Goal: Find specific page/section: Find specific page/section

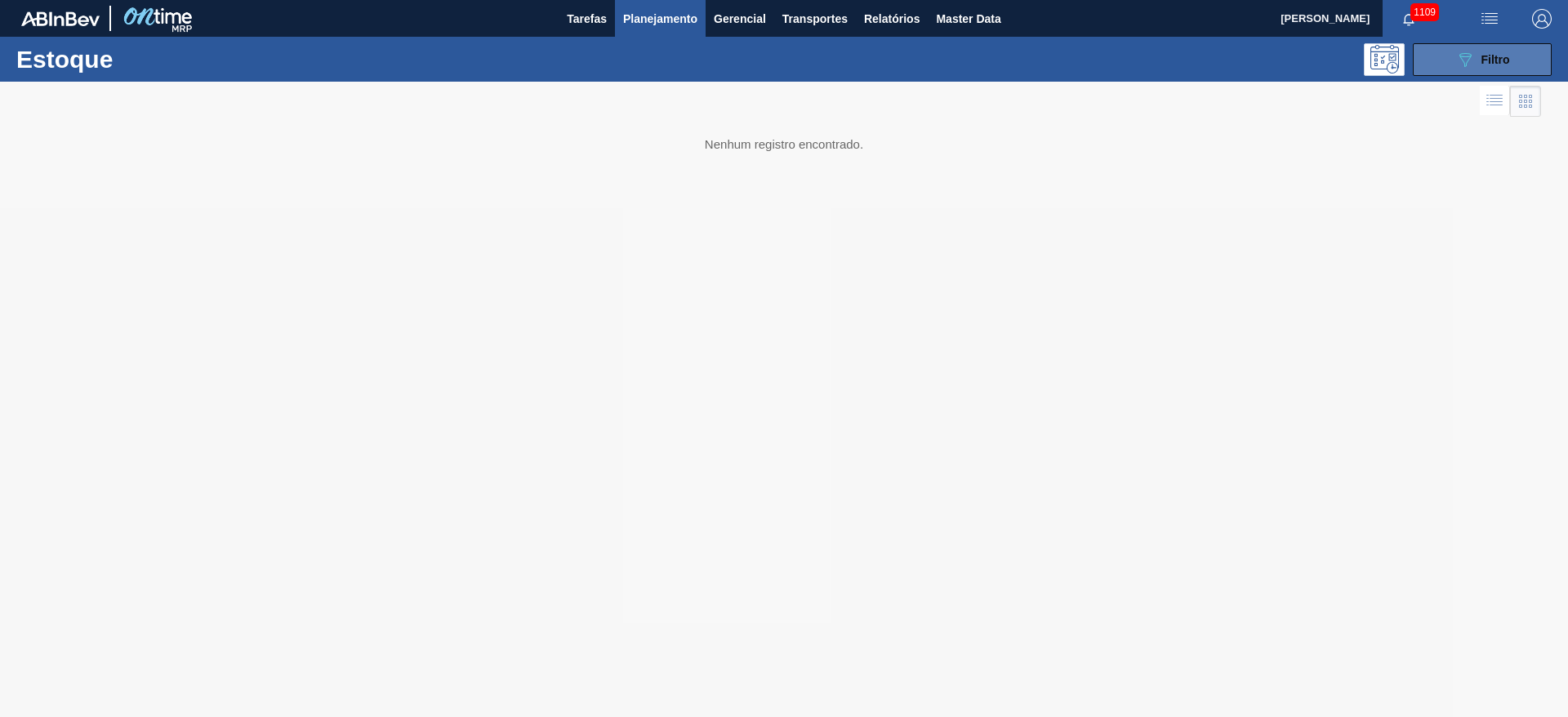
click at [1474, 55] on icon "089F7B8B-B2A5-4AFE-B5C0-19BA573D28AC" at bounding box center [1465, 60] width 20 height 20
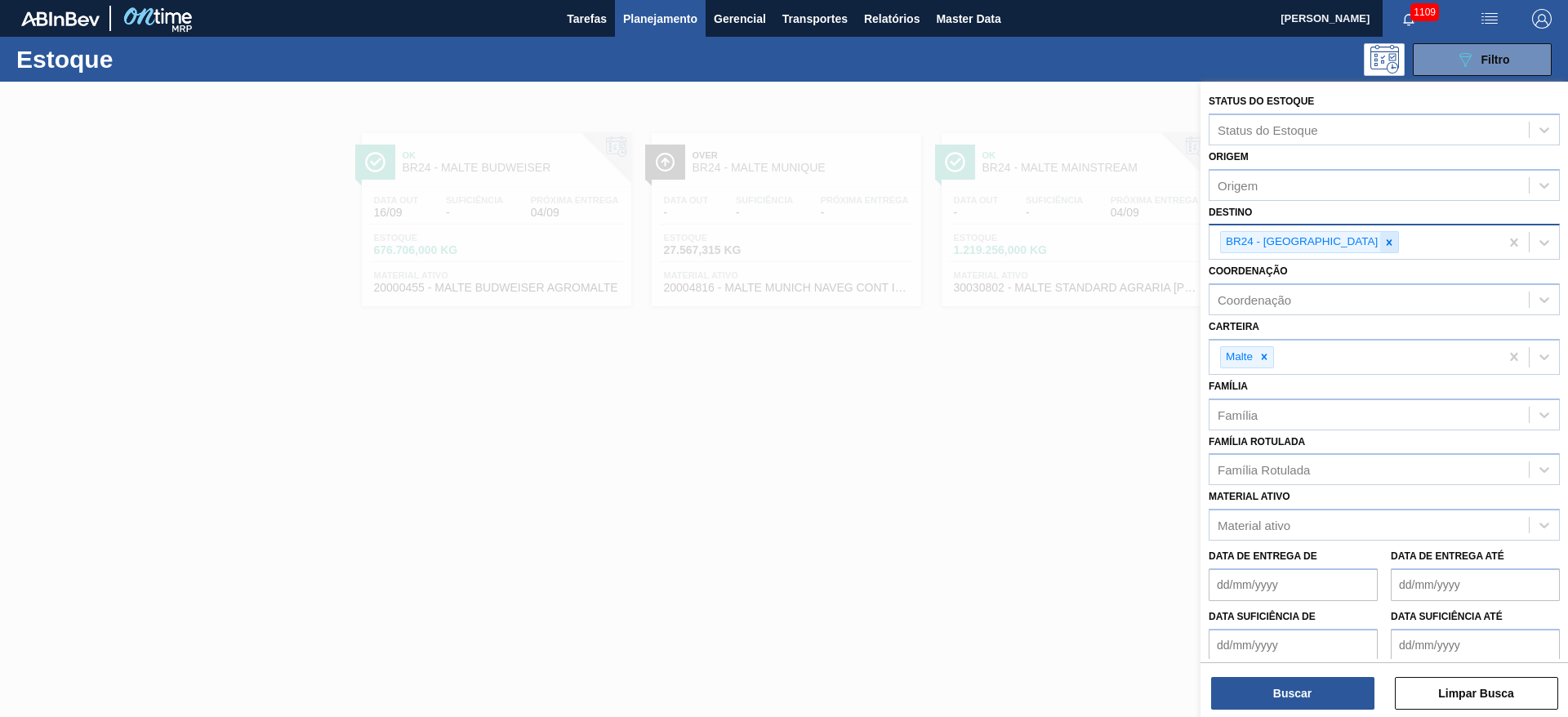
click at [1387, 243] on icon at bounding box center [1389, 242] width 6 height 6
click at [1266, 354] on icon at bounding box center [1264, 357] width 6 height 6
click at [1387, 243] on icon at bounding box center [1389, 242] width 6 height 6
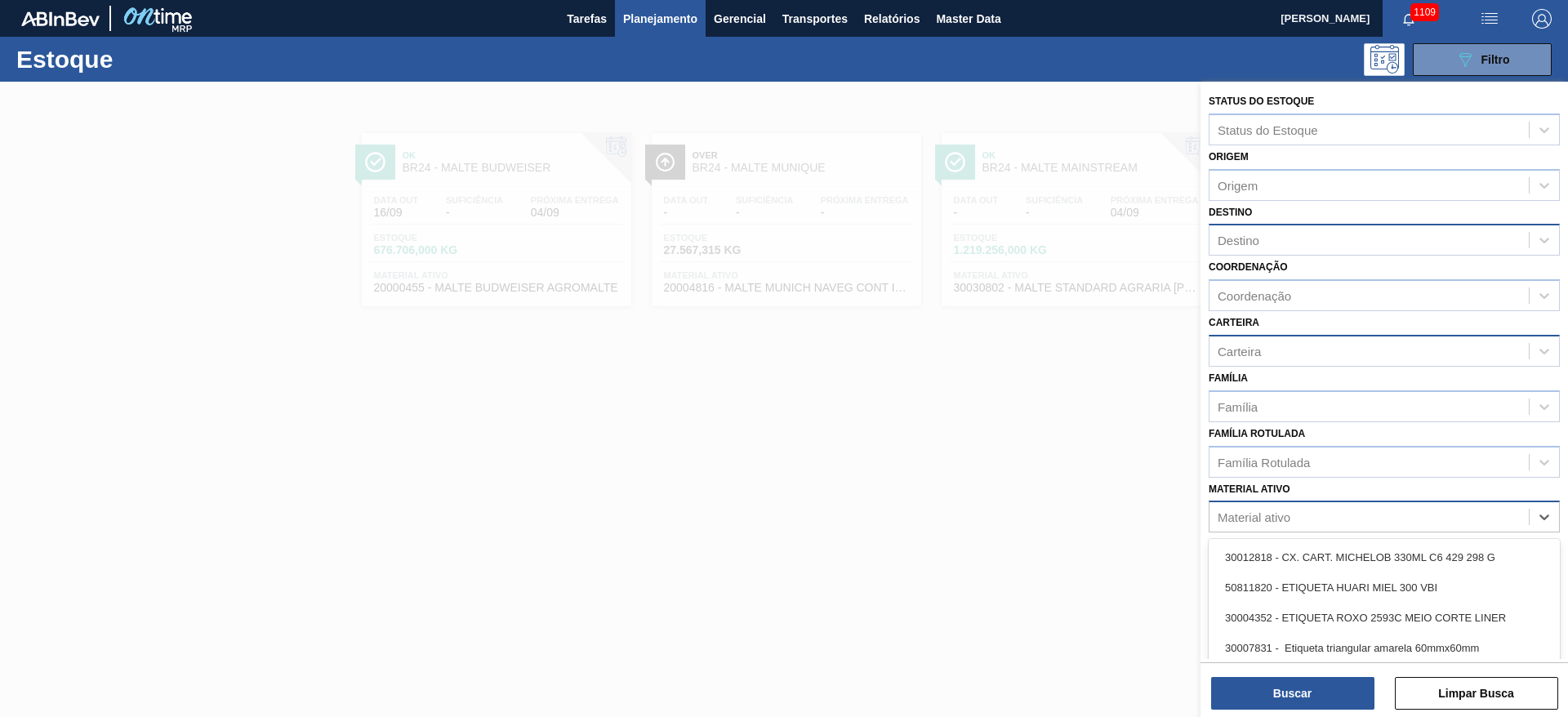
click at [1255, 516] on div "Material ativo" at bounding box center [1254, 517] width 73 height 14
type ativo "tampa prata"
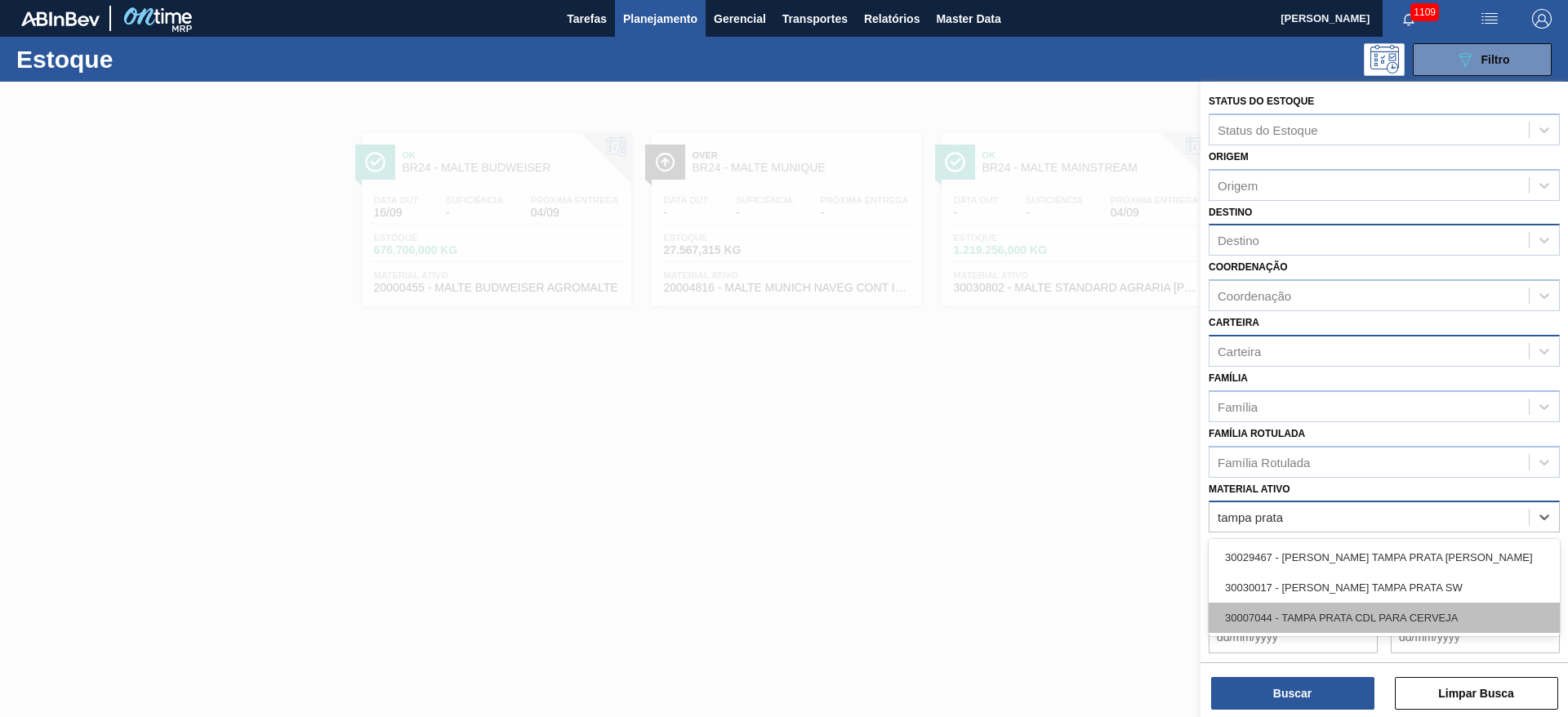
click at [1368, 618] on div "30007044 - TAMPA PRATA CDL PARA CERVEJA" at bounding box center [1384, 618] width 351 height 30
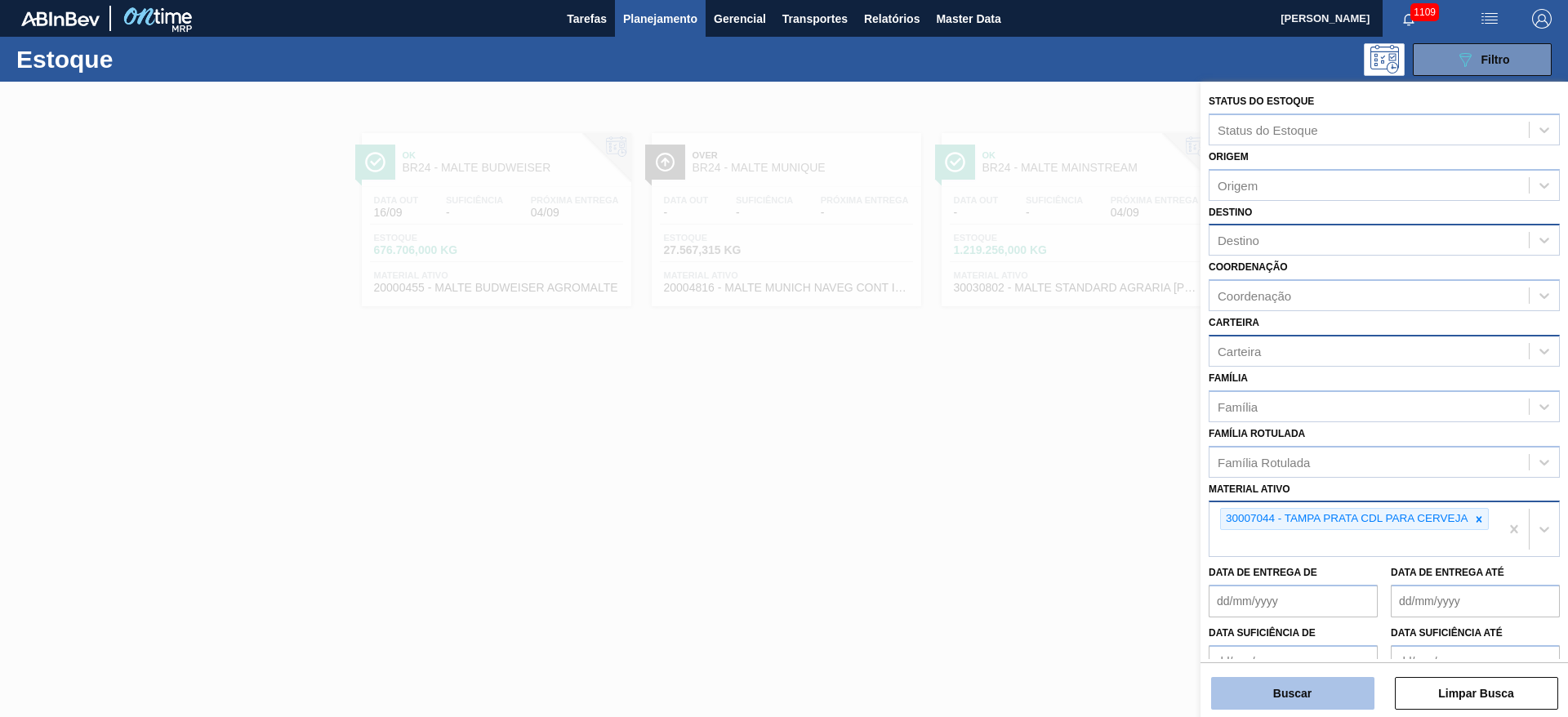
click at [1291, 687] on button "Buscar" at bounding box center [1292, 693] width 163 height 32
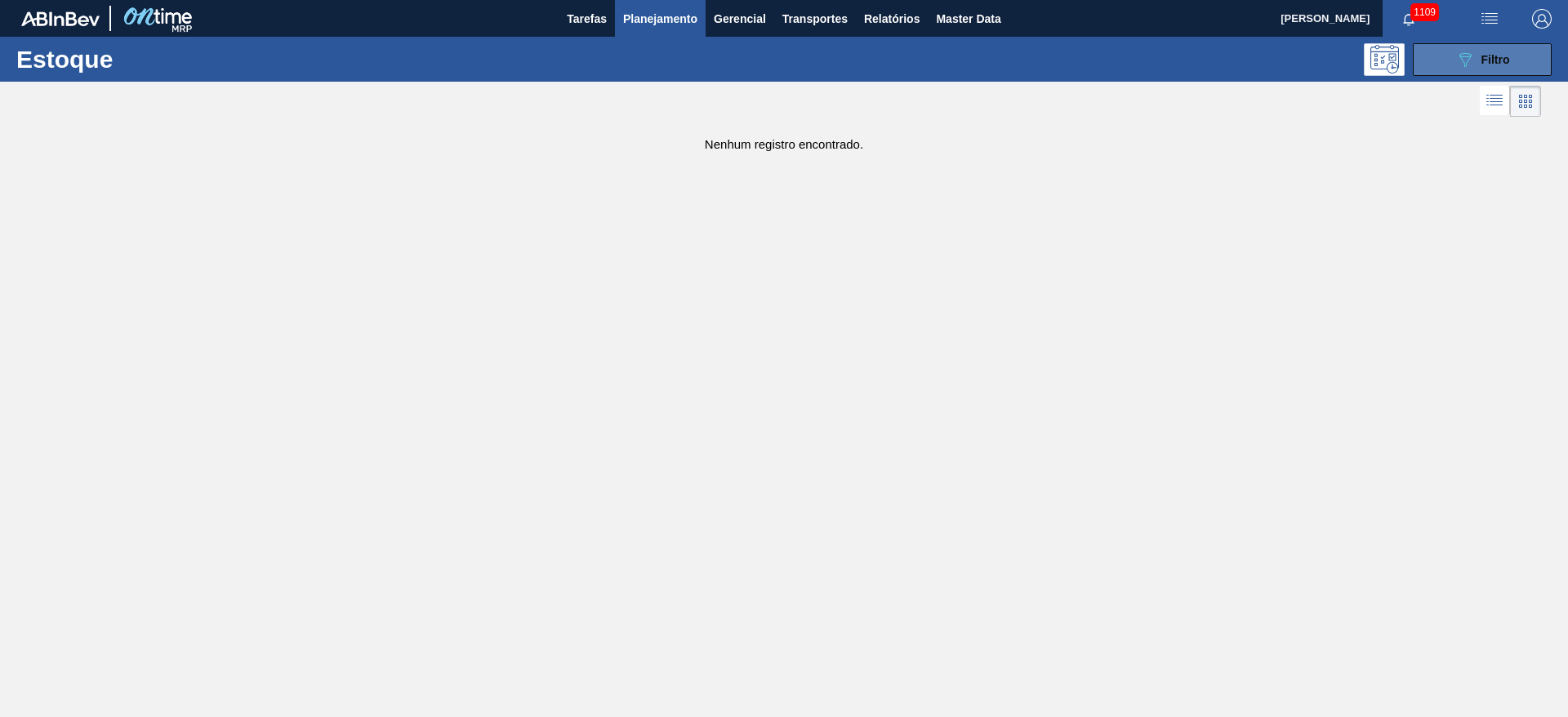
click at [1479, 65] on div "089F7B8B-B2A5-4AFE-B5C0-19BA573D28AC Filtro" at bounding box center [1483, 60] width 55 height 20
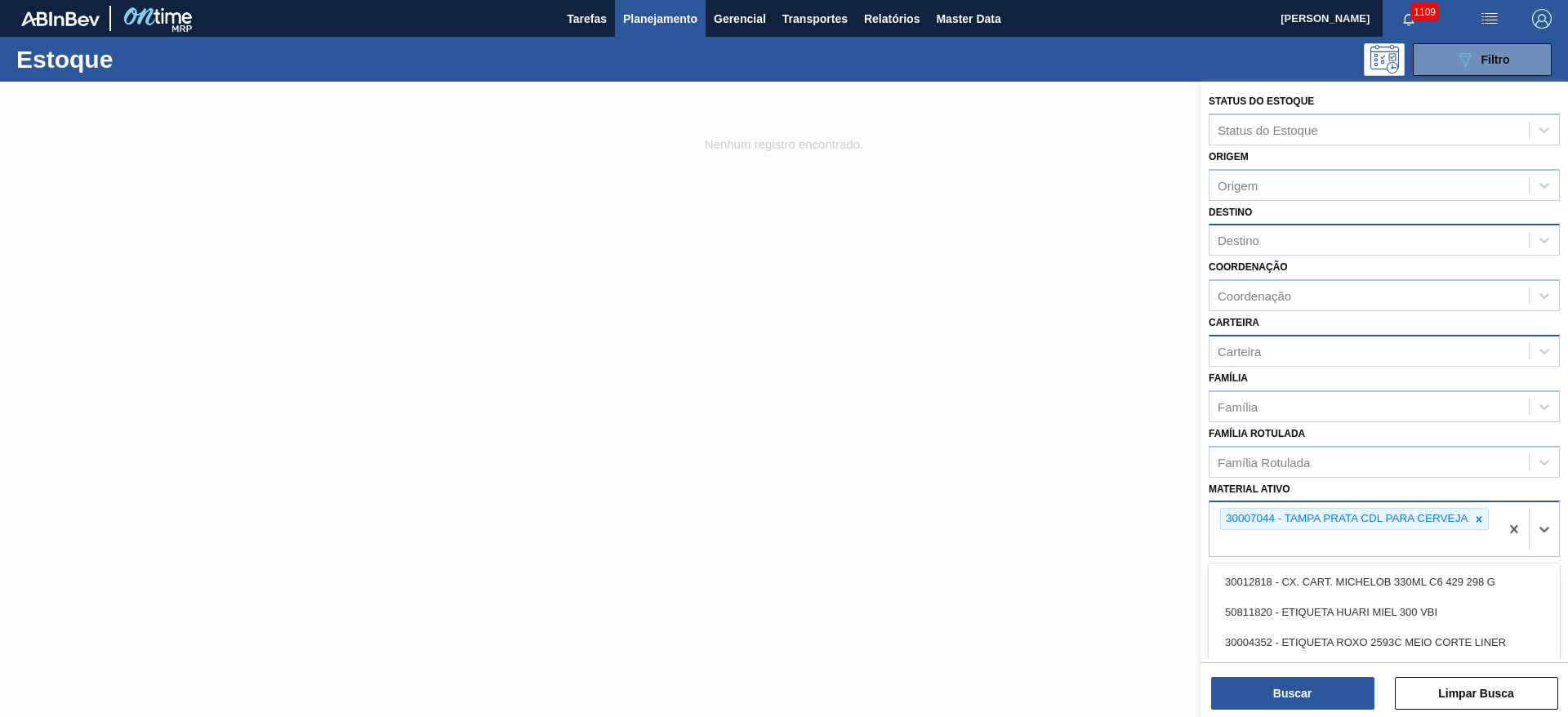
click at [1273, 516] on div "30007044 - TAMPA PRATA CDL PARA CERVEJA" at bounding box center [1345, 519] width 249 height 21
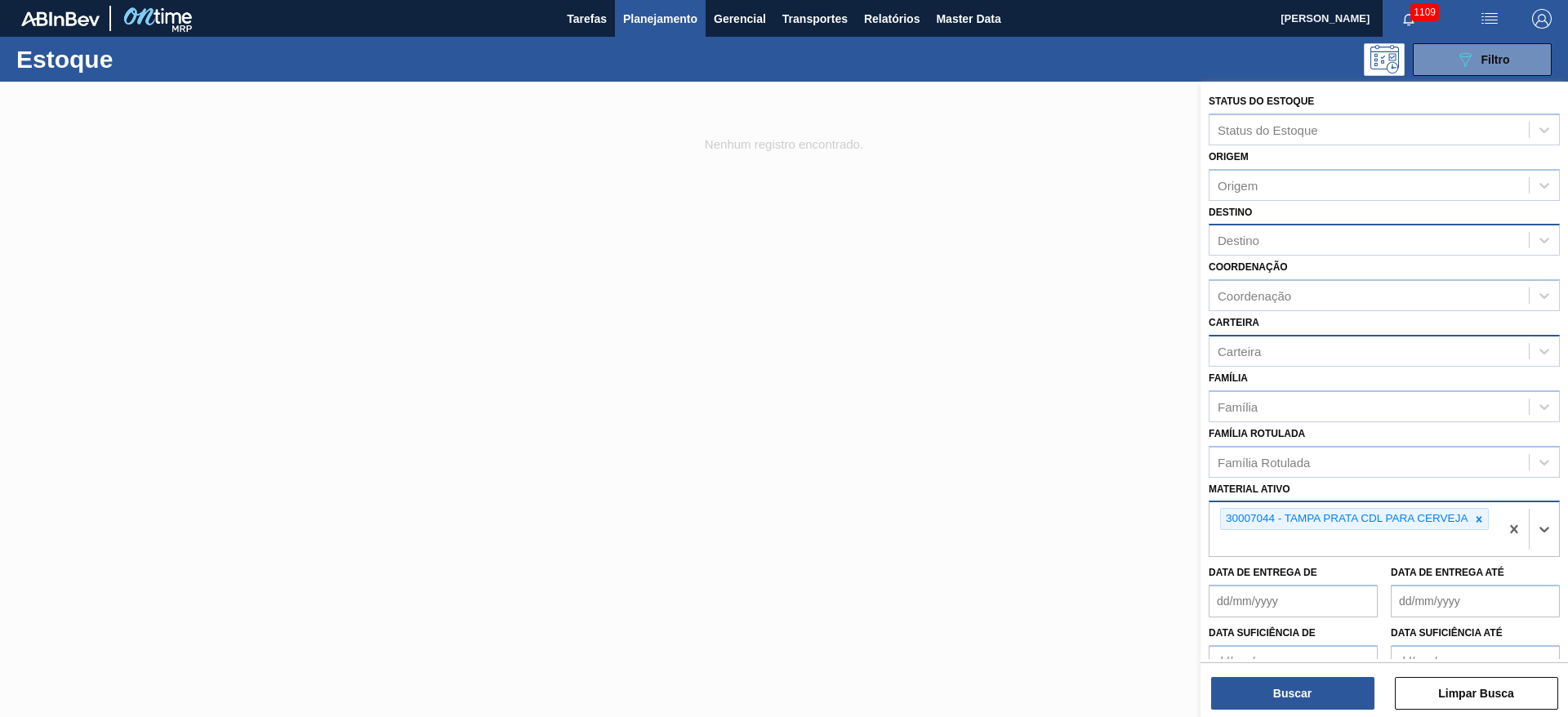
click at [1273, 516] on div "30007044 - TAMPA PRATA CDL PARA CERVEJA" at bounding box center [1345, 519] width 249 height 21
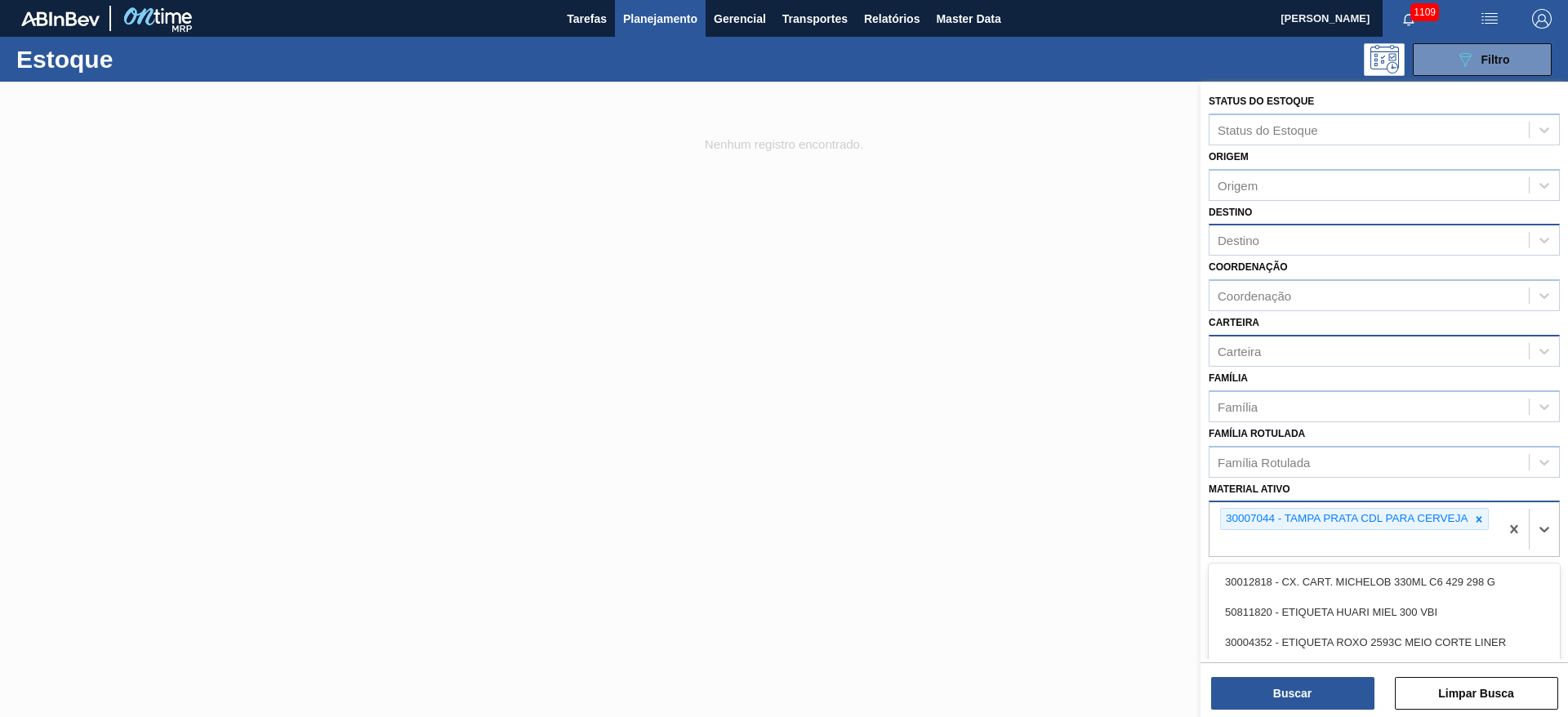
drag, startPoint x: 1276, startPoint y: 517, endPoint x: 1232, endPoint y: 514, distance: 44.1
click at [1232, 514] on div "30007044 - TAMPA PRATA CDL PARA CERVEJA" at bounding box center [1345, 519] width 249 height 21
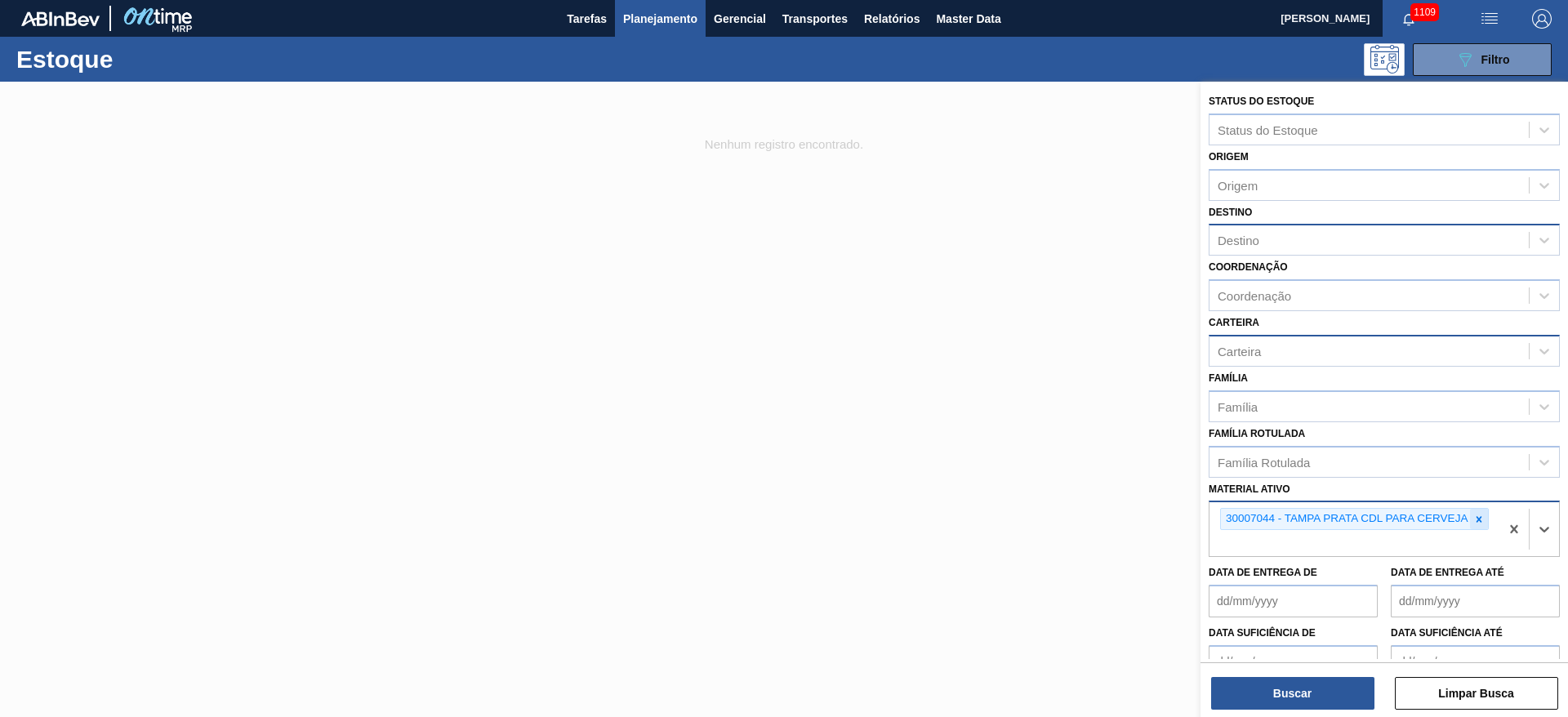
click at [1481, 517] on icon at bounding box center [1479, 518] width 6 height 6
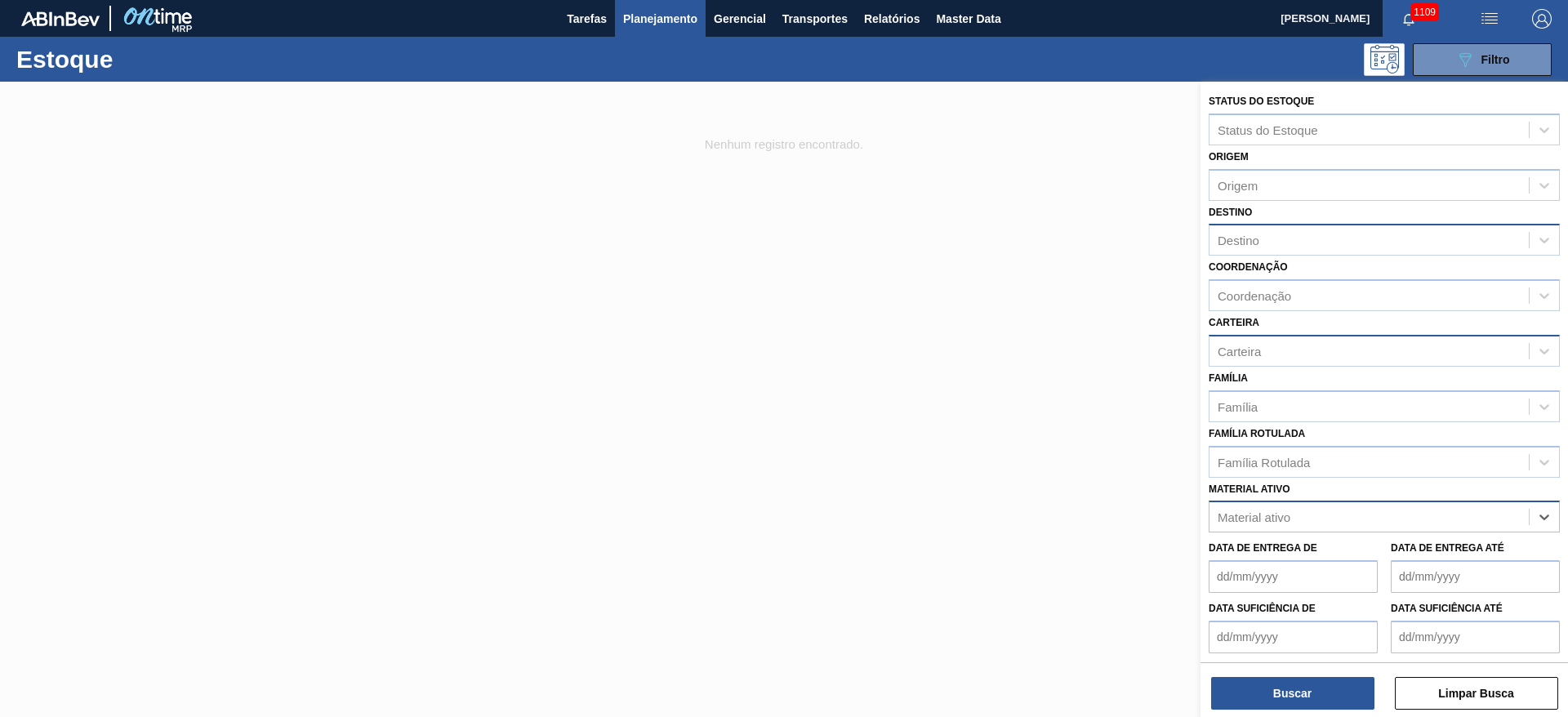
click at [1257, 237] on div "Destino" at bounding box center [1239, 240] width 41 height 14
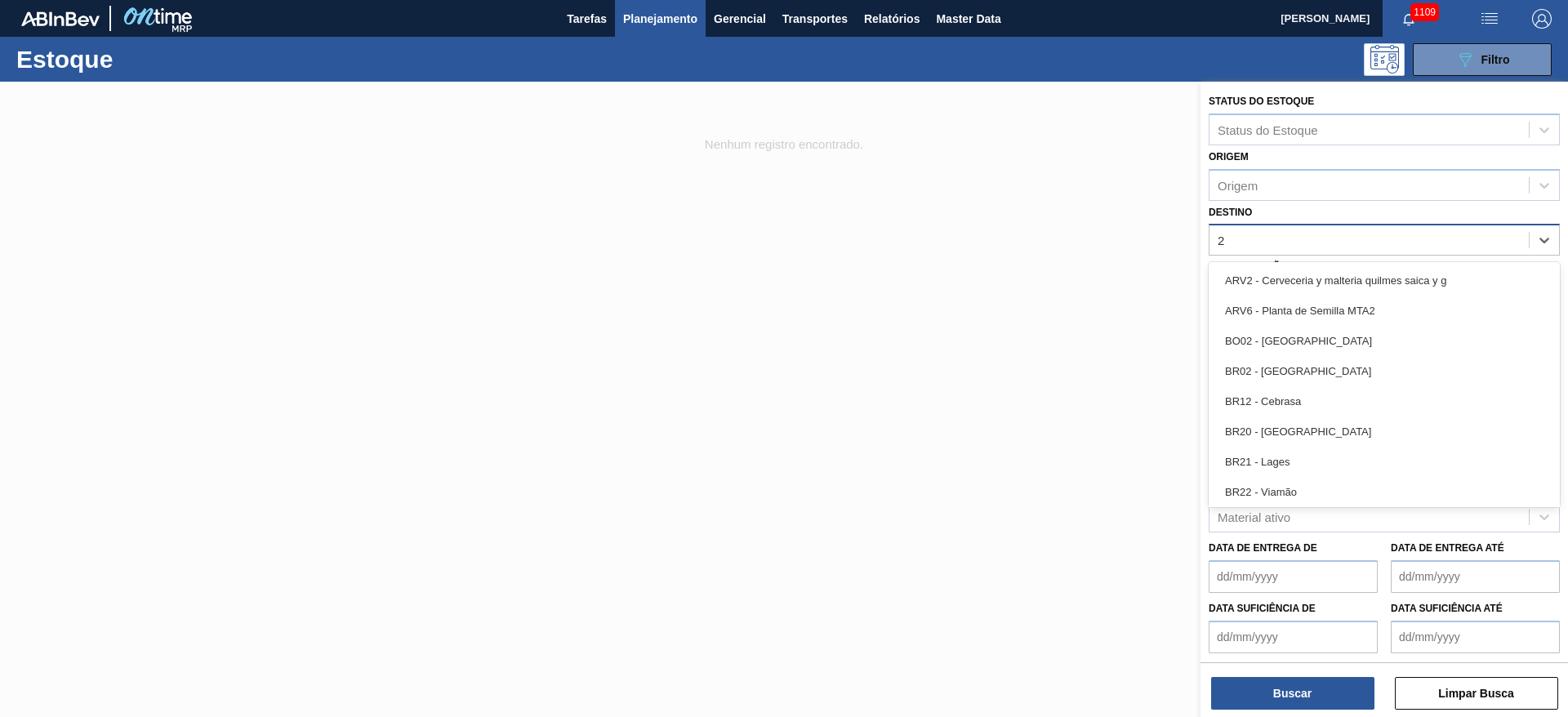
type input "21"
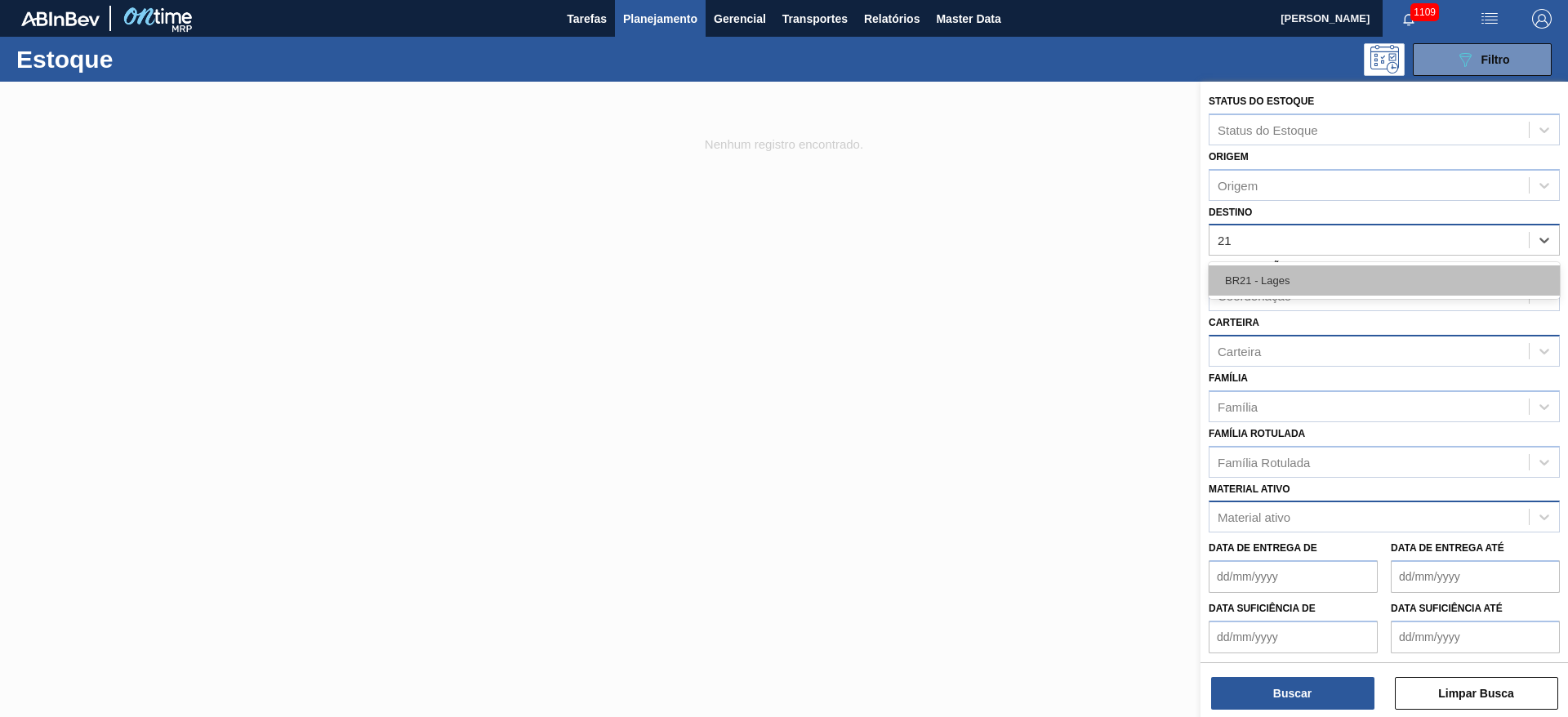
click at [1270, 283] on div "BR21 - Lages" at bounding box center [1384, 281] width 351 height 30
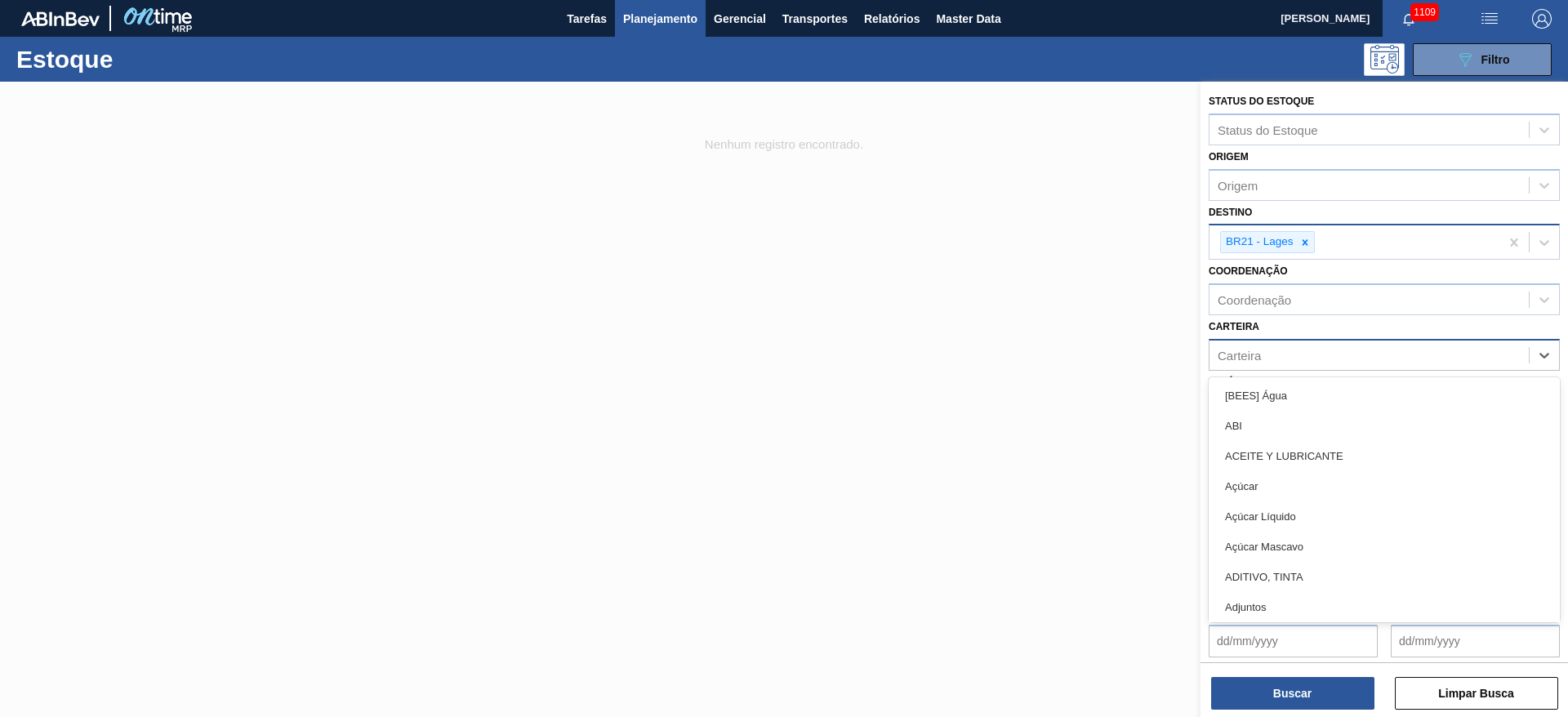
click at [1262, 353] on div "Carteira" at bounding box center [1369, 354] width 320 height 24
type input "malte"
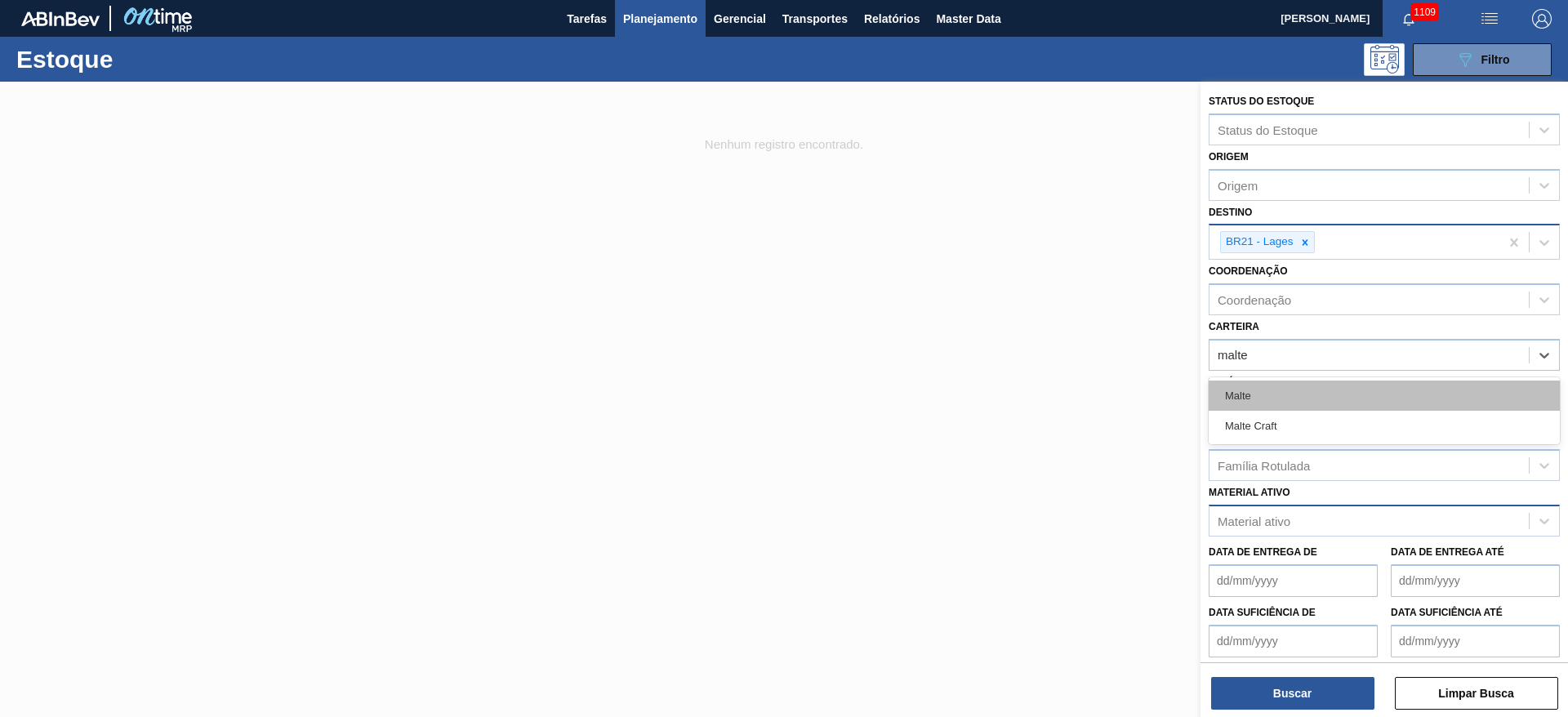
click at [1266, 392] on div "Malte" at bounding box center [1384, 396] width 351 height 30
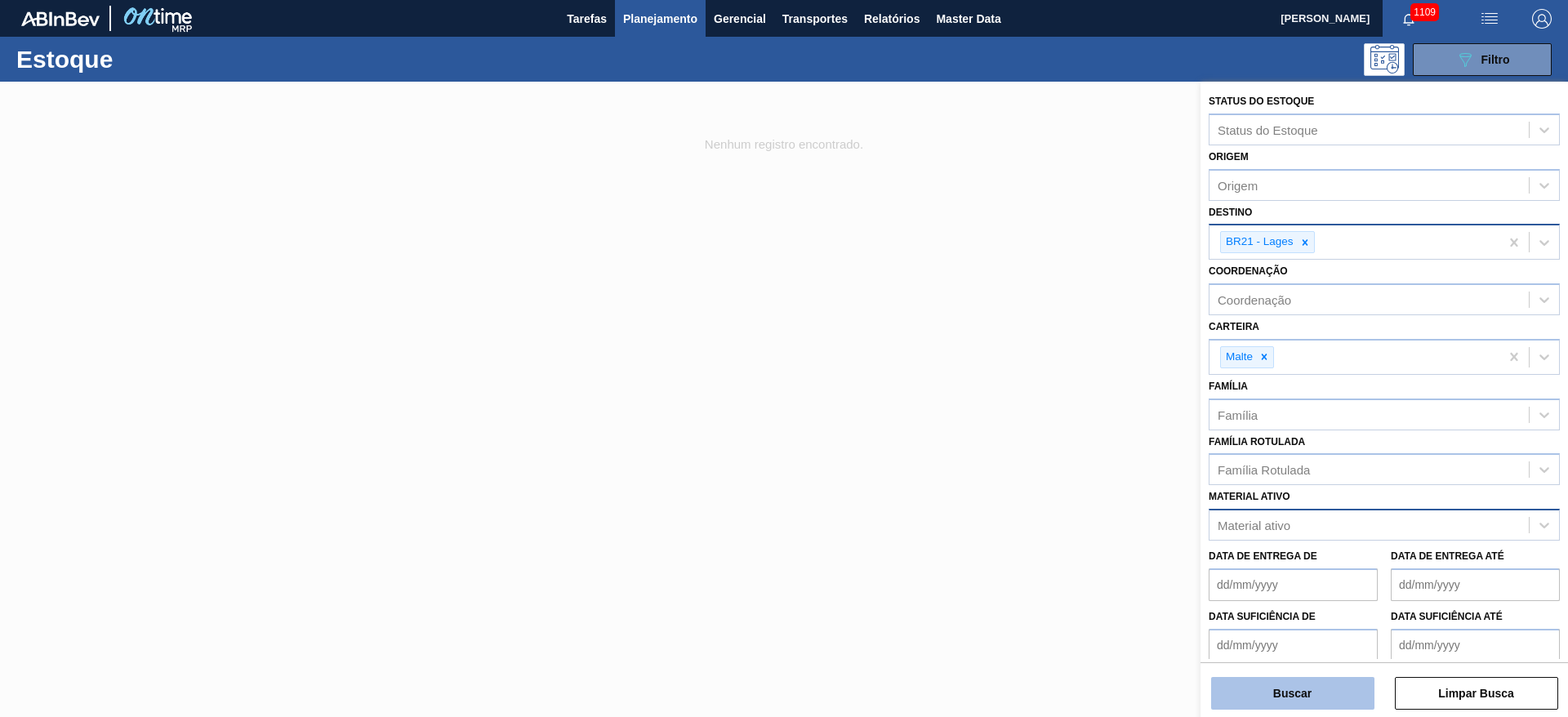
click at [1336, 681] on button "Buscar" at bounding box center [1292, 693] width 163 height 32
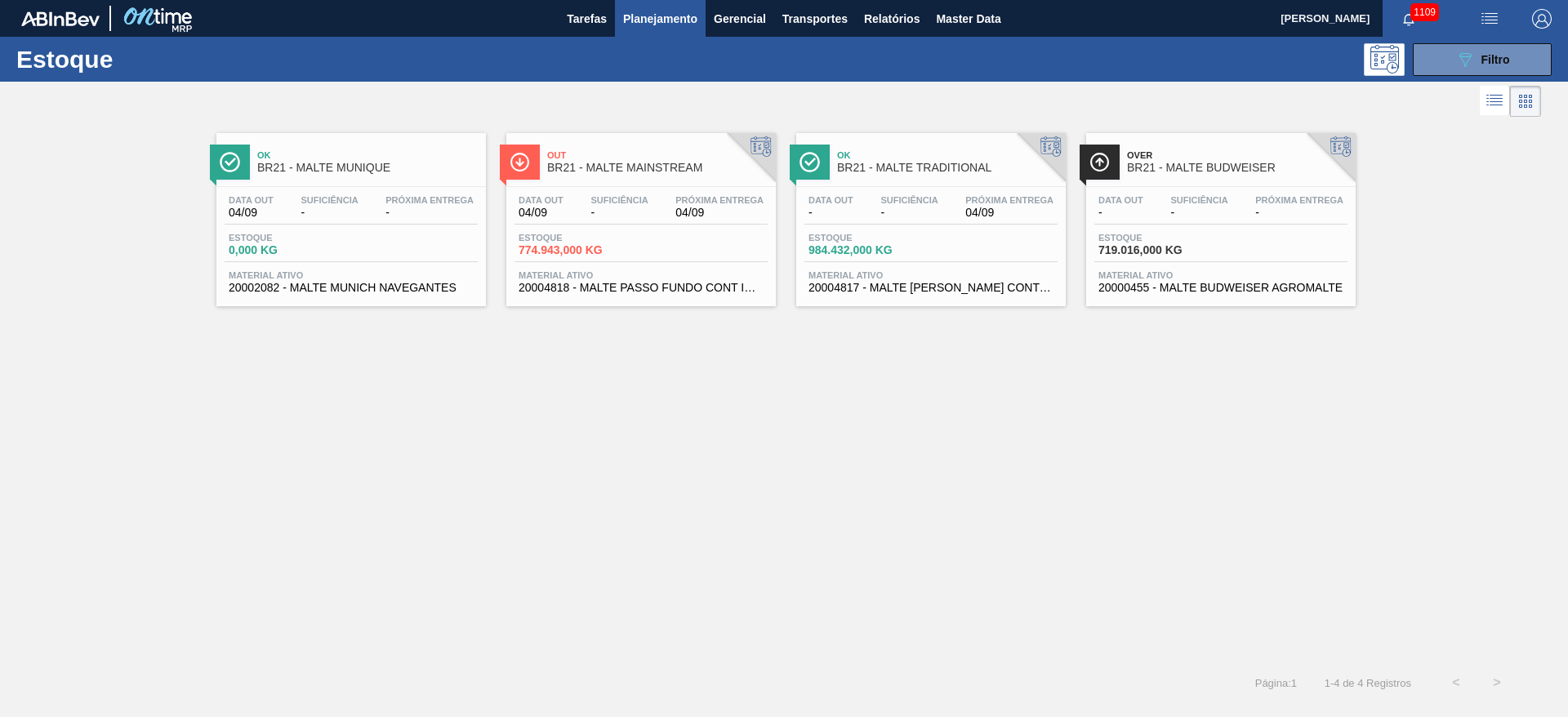
click at [595, 221] on div "Data out 04/09 Suficiência - Próxima Entrega 04/09" at bounding box center [641, 210] width 253 height 30
